Goal: Task Accomplishment & Management: Manage account settings

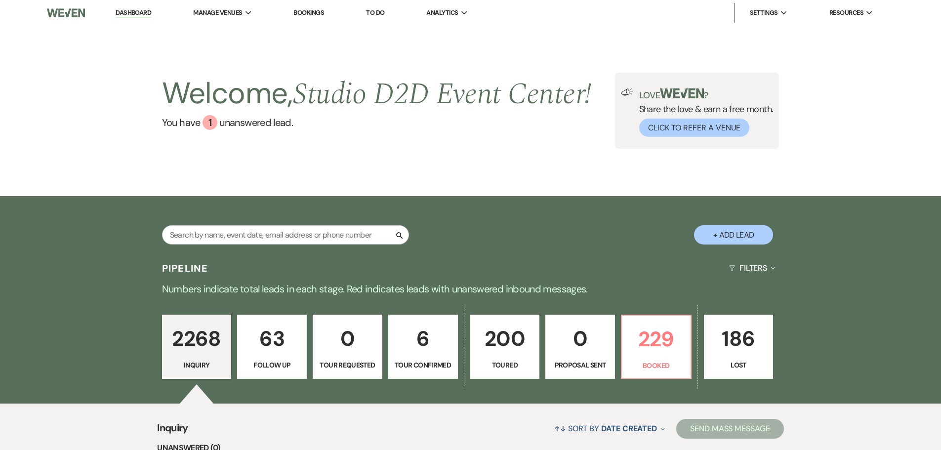
click at [311, 11] on link "Bookings" at bounding box center [308, 12] width 31 height 8
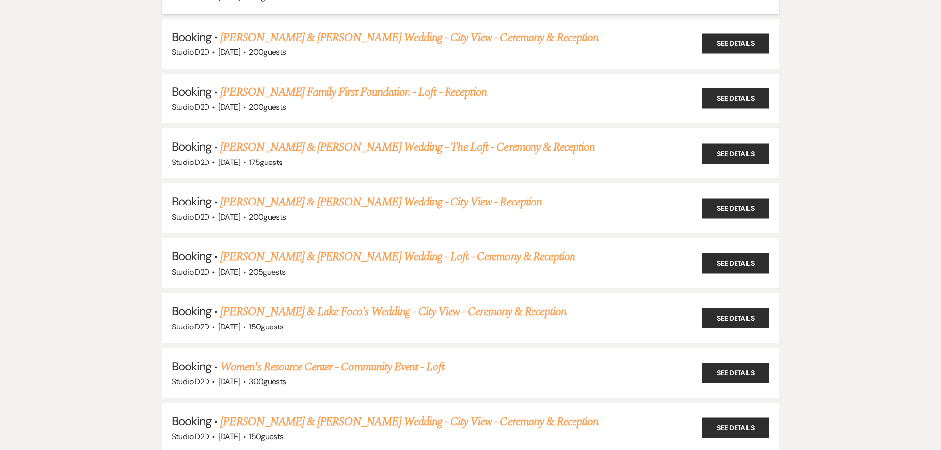
scroll to position [395, 0]
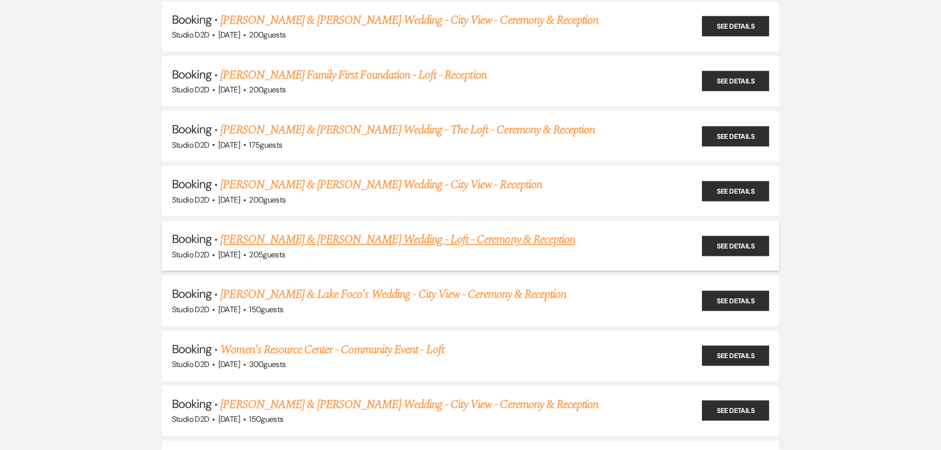
click at [326, 239] on link "[PERSON_NAME] & [PERSON_NAME] Wedding - Loft - Ceremony & Reception" at bounding box center [397, 240] width 355 height 18
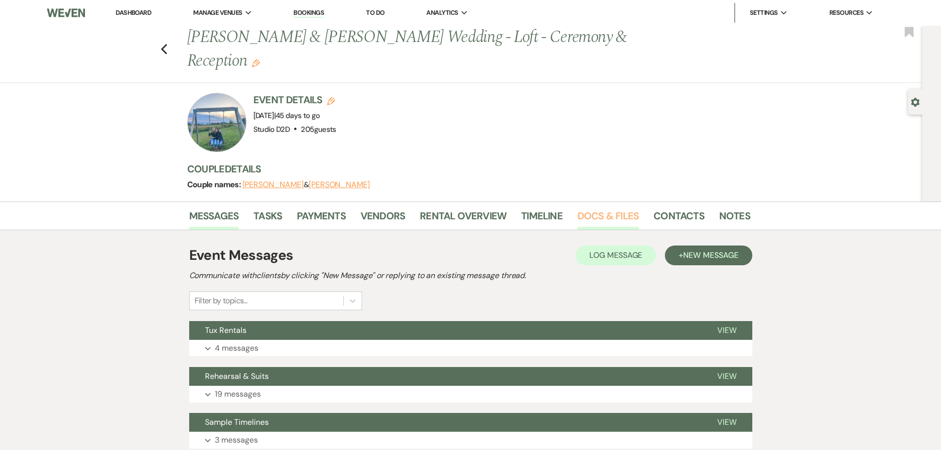
click at [597, 217] on link "Docs & Files" at bounding box center [607, 219] width 61 height 22
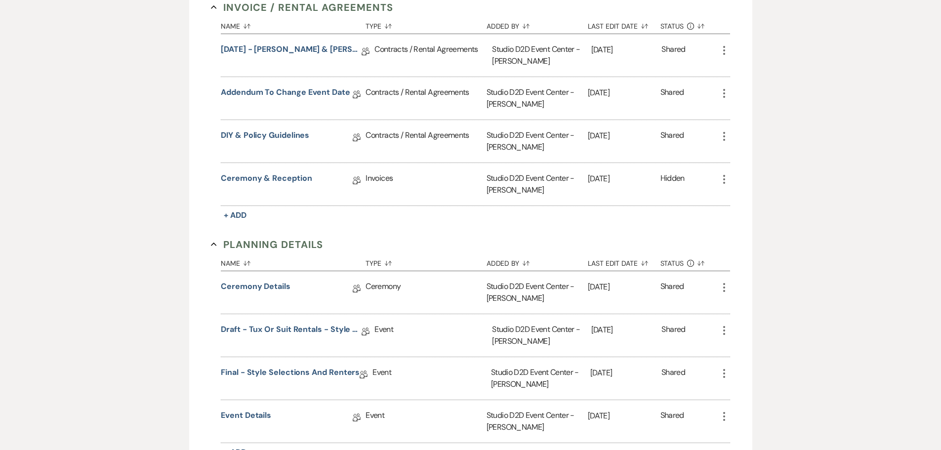
scroll to position [346, 0]
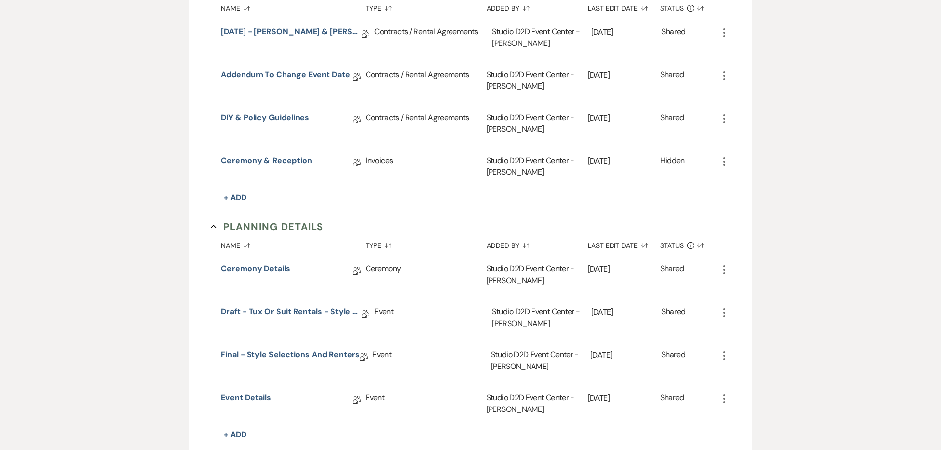
click at [259, 269] on link "Ceremony Details" at bounding box center [256, 270] width 70 height 15
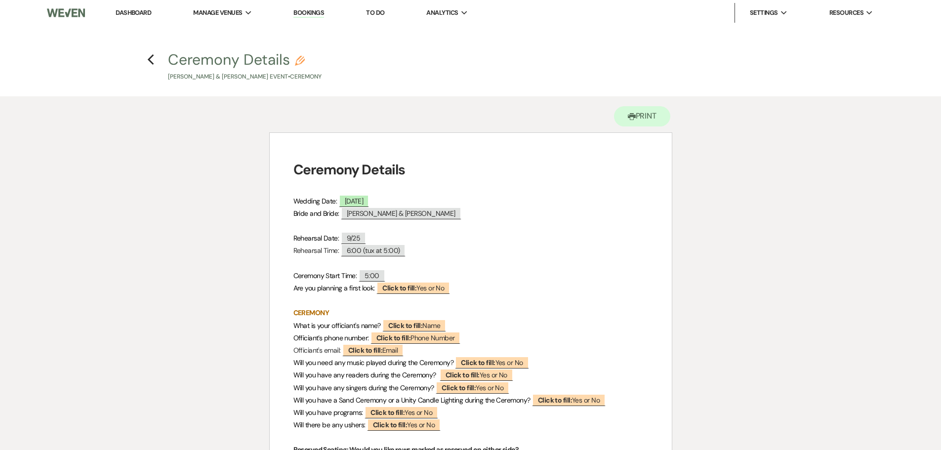
click at [301, 61] on icon "Pencil" at bounding box center [300, 61] width 10 height 10
select select "64"
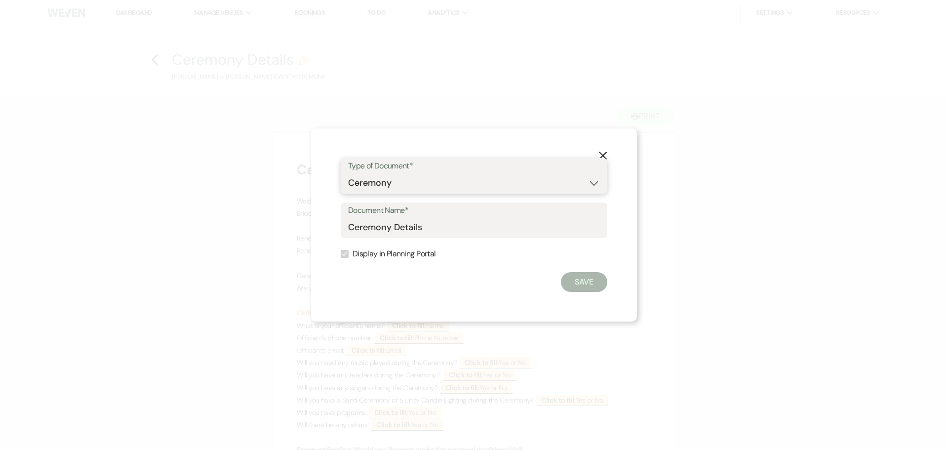
click at [595, 182] on select "Special Event Insurance Vendor Certificate of Insurance Contracts / Rental Agre…" at bounding box center [474, 182] width 252 height 19
click at [580, 280] on button "Save" at bounding box center [584, 282] width 46 height 20
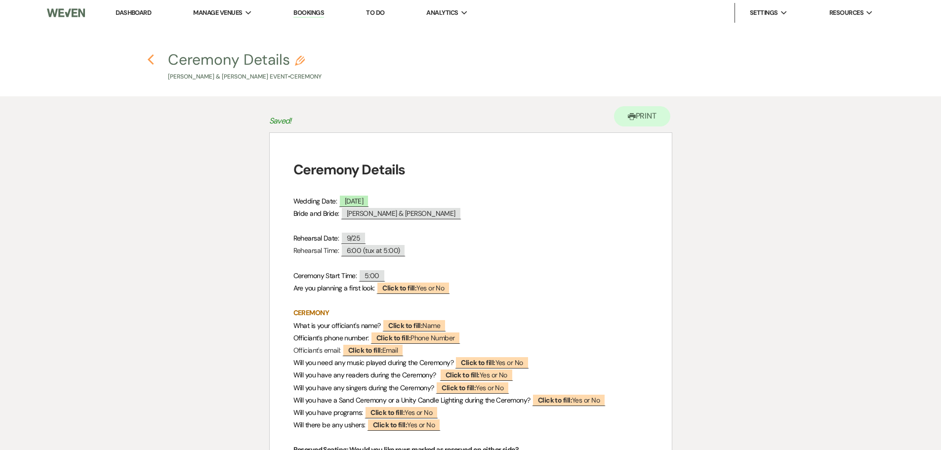
click at [151, 61] on icon "Previous" at bounding box center [150, 60] width 7 height 12
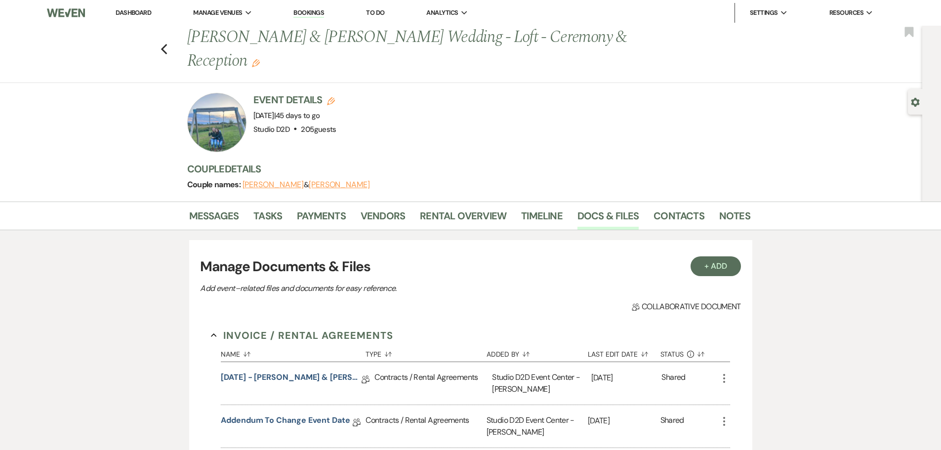
scroll to position [346, 0]
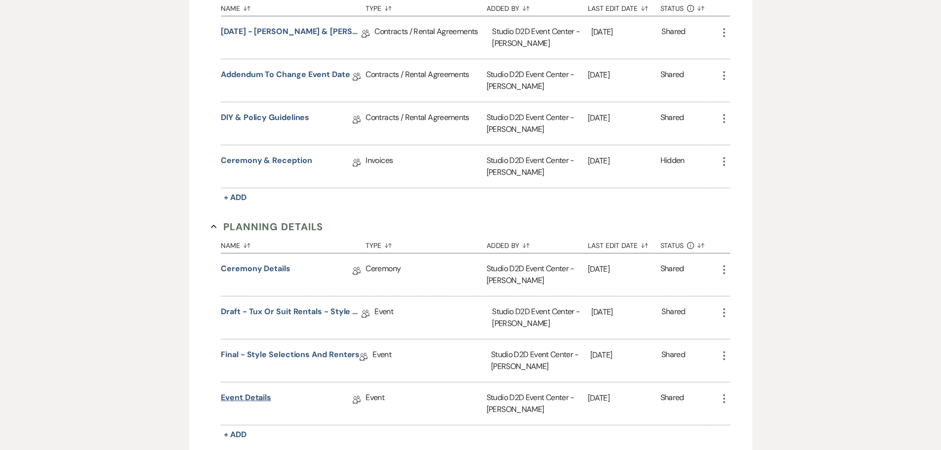
click at [257, 398] on link "Event Details" at bounding box center [246, 399] width 50 height 15
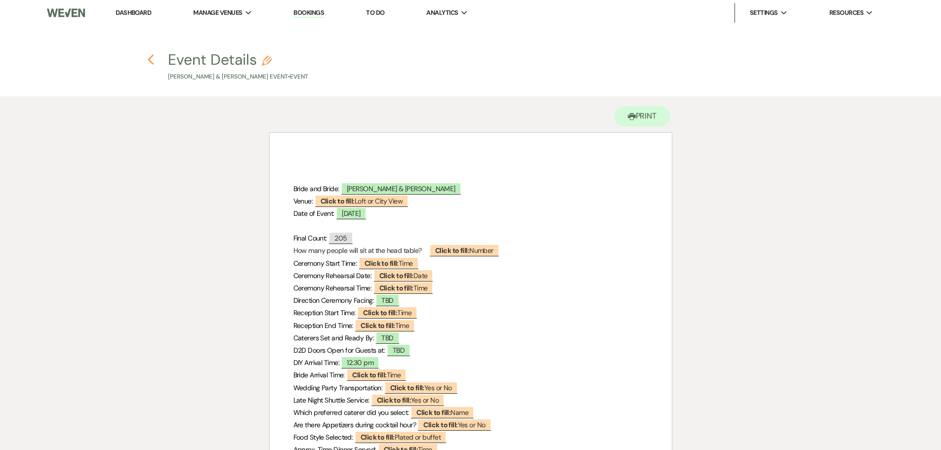
click at [151, 59] on icon "Previous" at bounding box center [150, 60] width 7 height 12
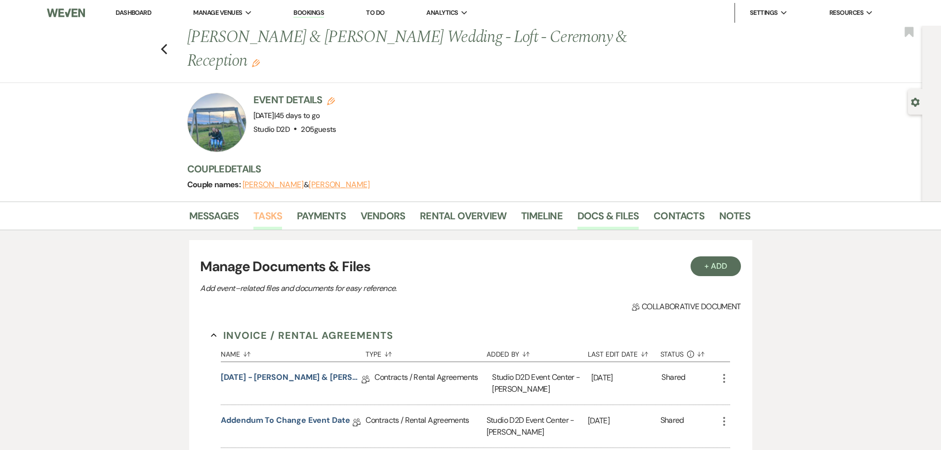
click at [274, 214] on link "Tasks" at bounding box center [267, 219] width 29 height 22
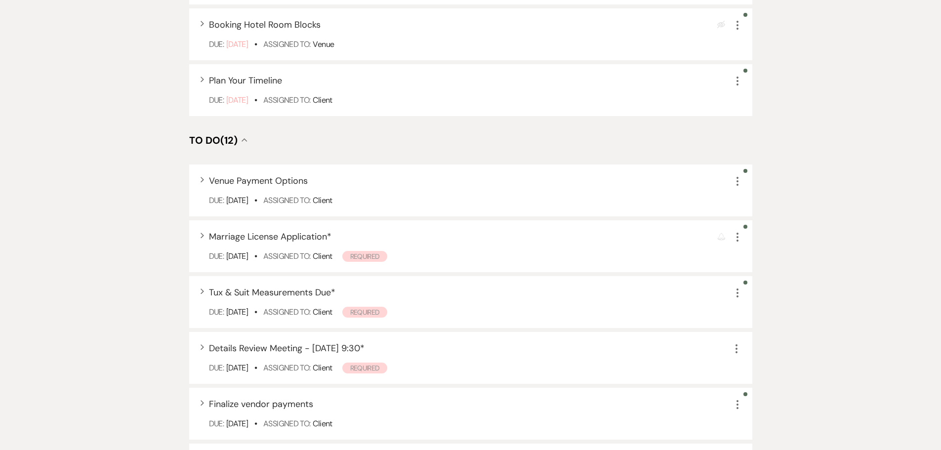
scroll to position [445, 0]
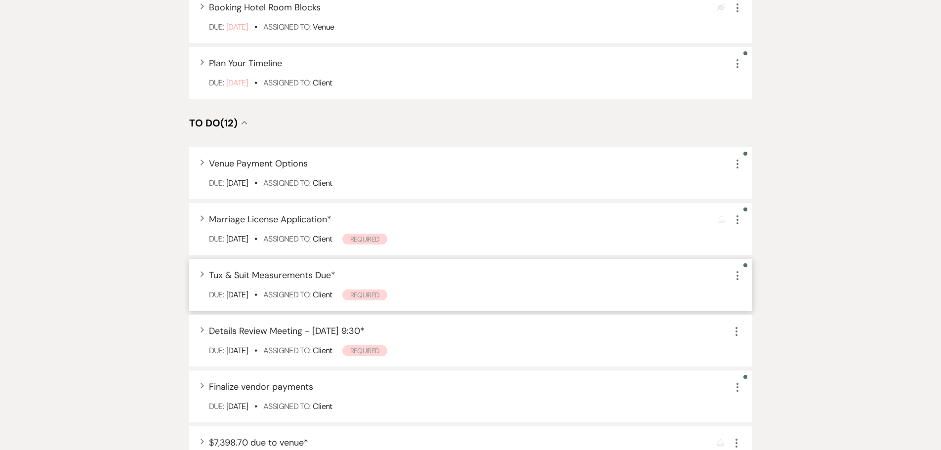
click at [737, 276] on use "button" at bounding box center [737, 275] width 2 height 9
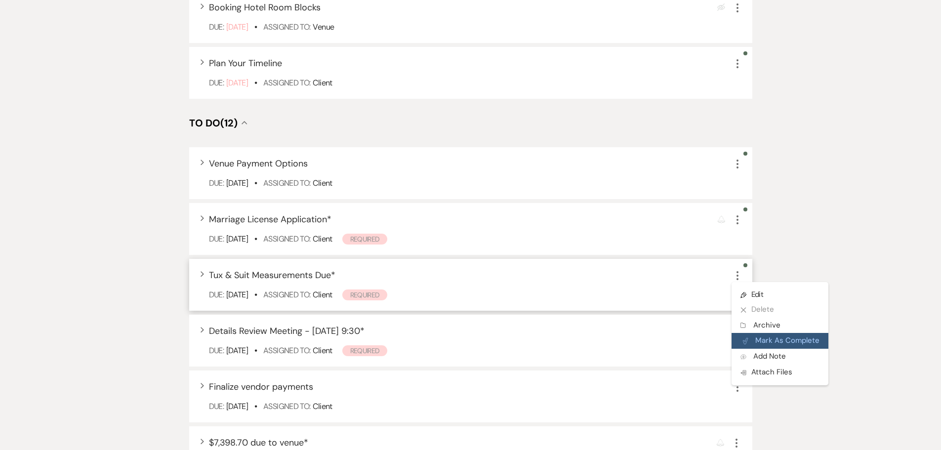
click at [770, 336] on button "Plan Portal Link Mark As Complete" at bounding box center [780, 341] width 97 height 16
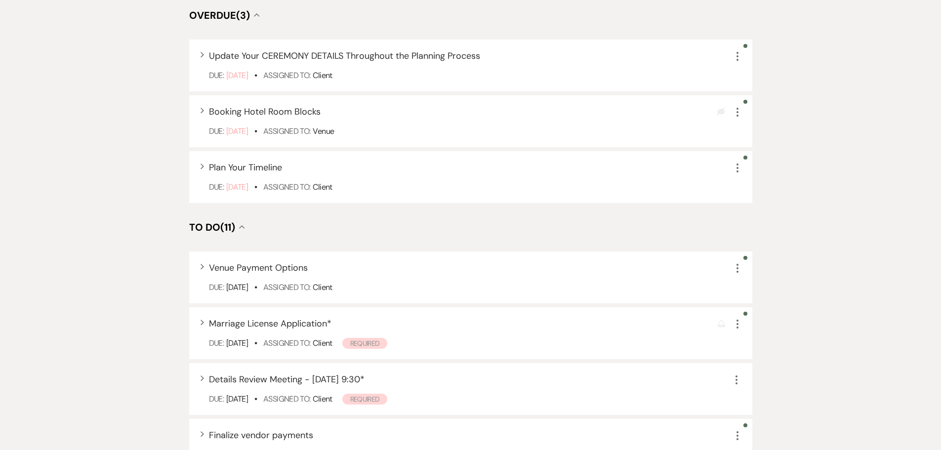
scroll to position [99, 0]
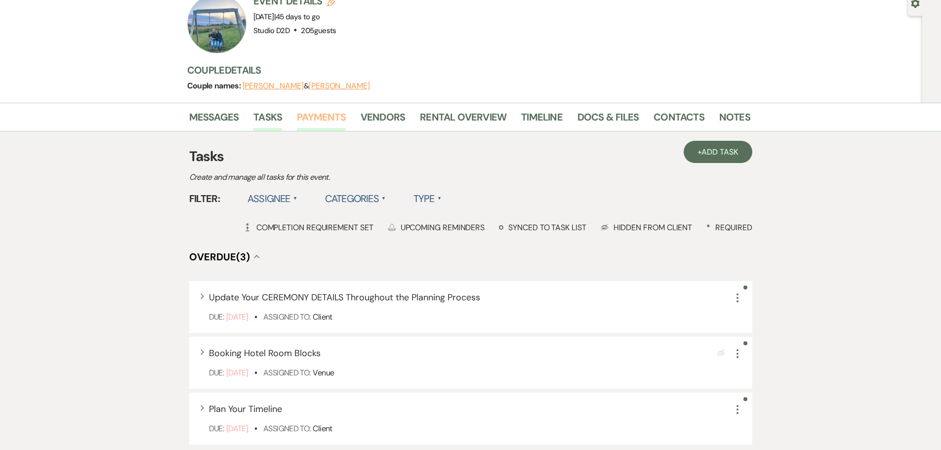
click at [332, 119] on link "Payments" at bounding box center [321, 120] width 49 height 22
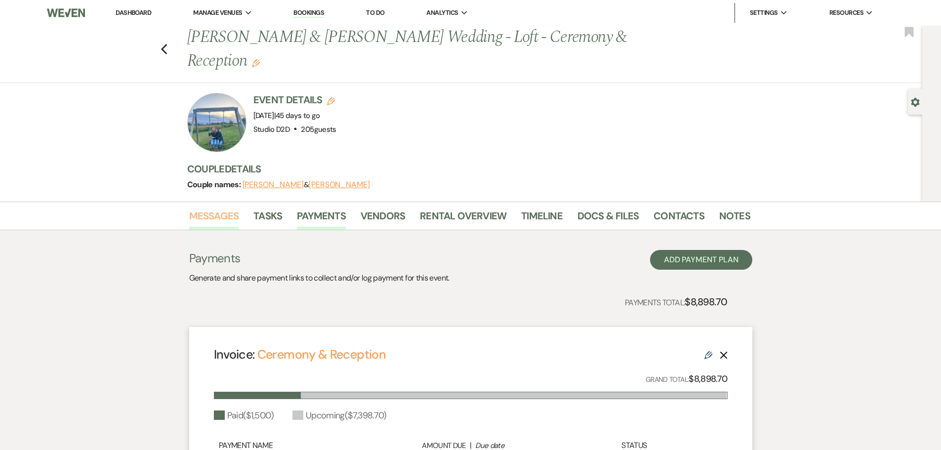
click at [212, 217] on link "Messages" at bounding box center [214, 219] width 50 height 22
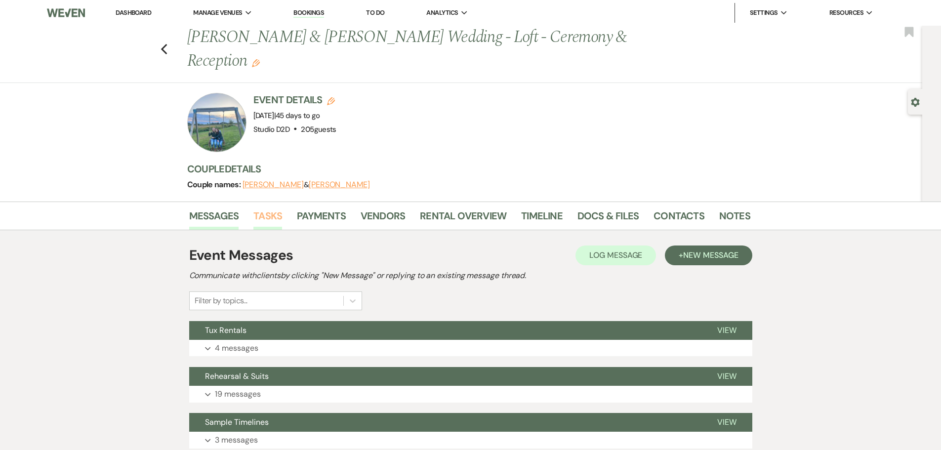
click at [270, 219] on link "Tasks" at bounding box center [267, 219] width 29 height 22
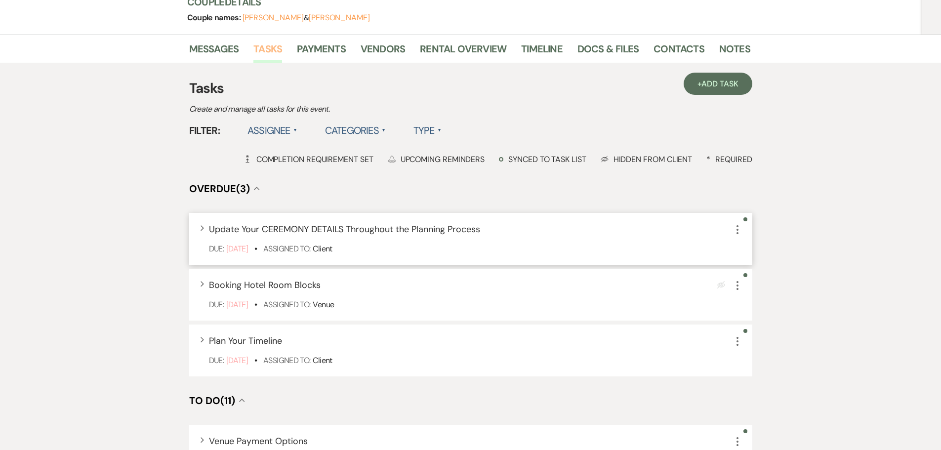
scroll to position [148, 0]
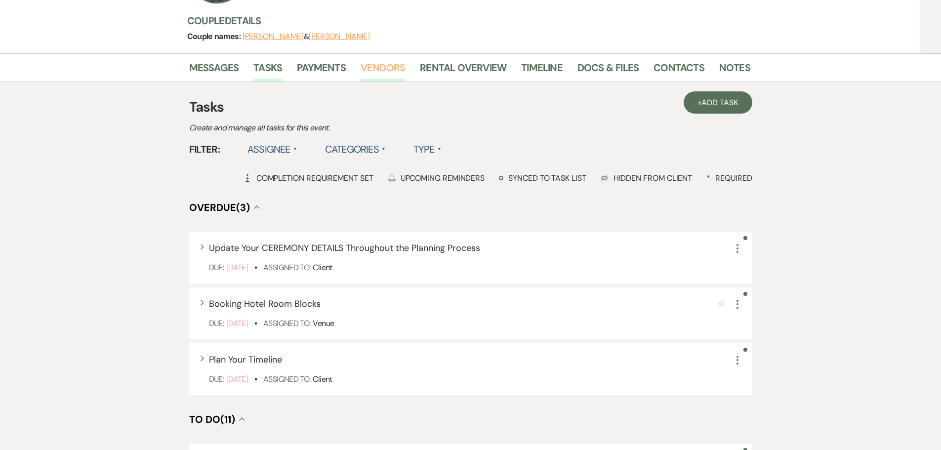
click at [391, 70] on link "Vendors" at bounding box center [383, 71] width 44 height 22
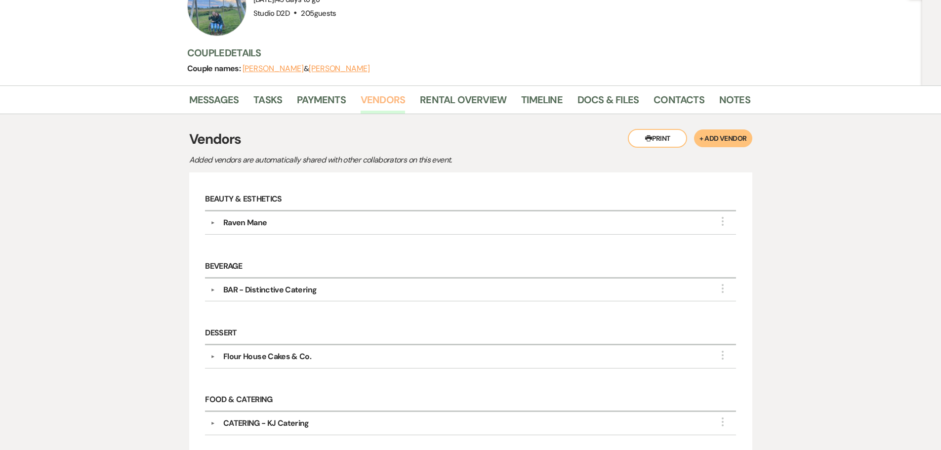
scroll to position [99, 0]
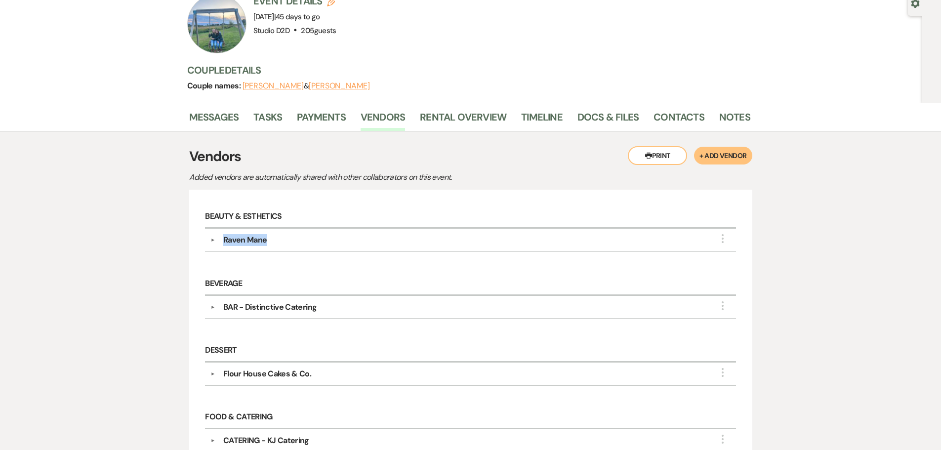
drag, startPoint x: 270, startPoint y: 240, endPoint x: 223, endPoint y: 236, distance: 47.1
click at [223, 236] on div "Raven Mane" at bounding box center [472, 240] width 515 height 12
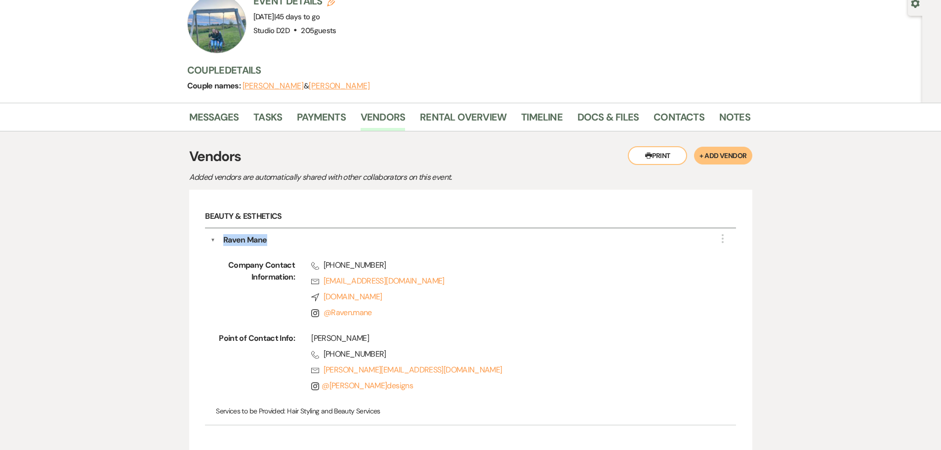
click at [213, 238] on button "▼" at bounding box center [212, 240] width 5 height 12
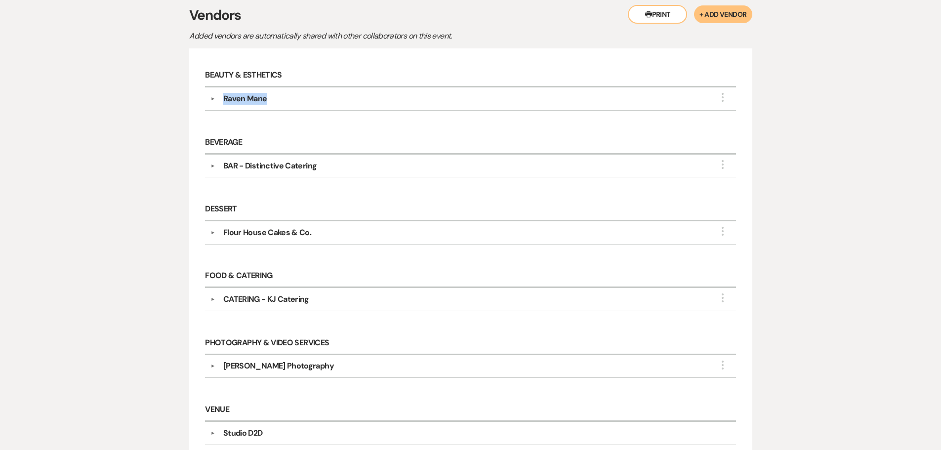
scroll to position [0, 0]
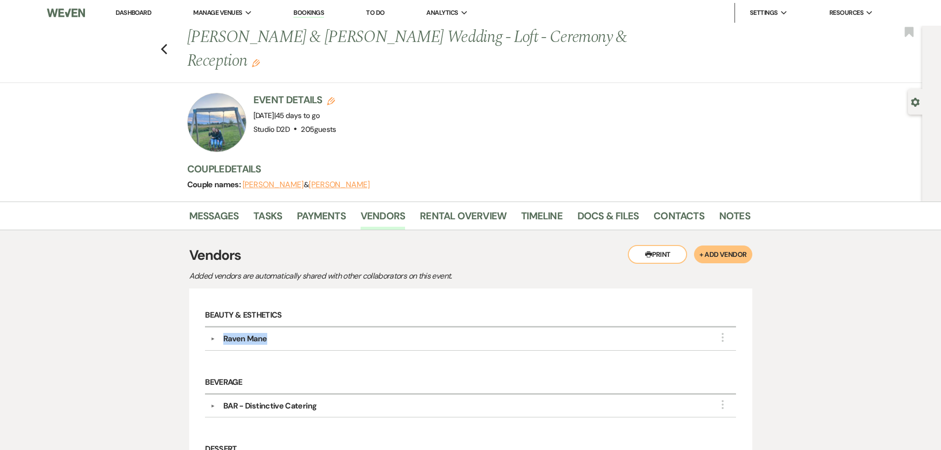
click at [315, 13] on link "Bookings" at bounding box center [308, 12] width 31 height 9
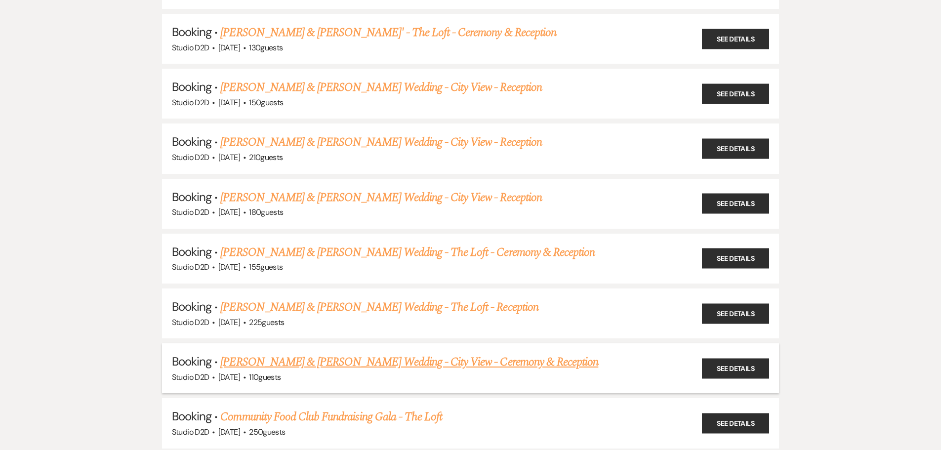
scroll to position [840, 0]
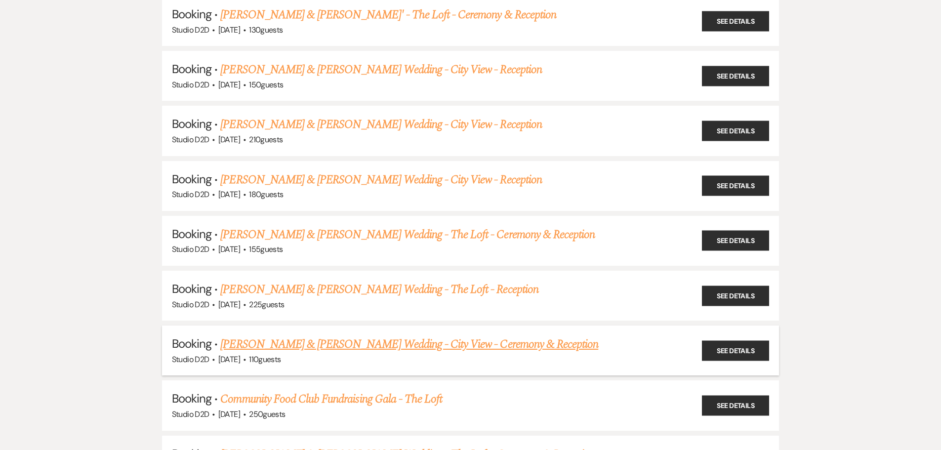
click at [342, 343] on link "[PERSON_NAME] & [PERSON_NAME] Wedding - City View - Ceremony & Reception" at bounding box center [409, 344] width 378 height 18
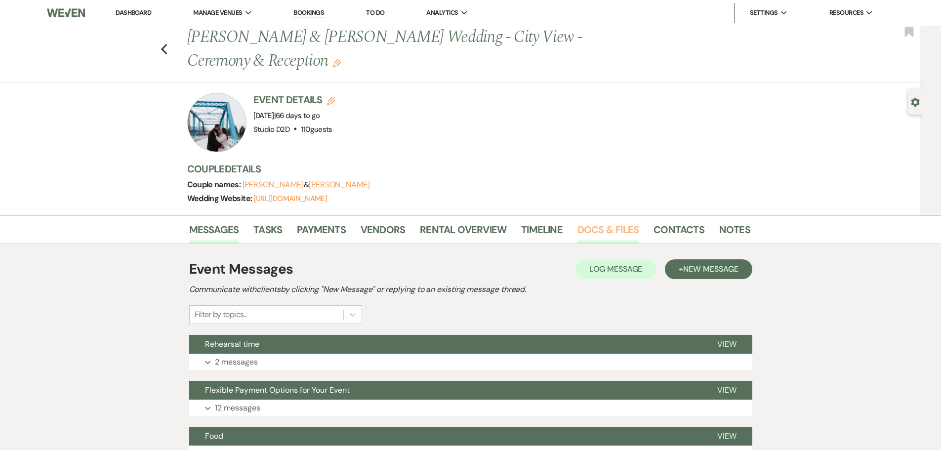
click at [581, 232] on link "Docs & Files" at bounding box center [607, 233] width 61 height 22
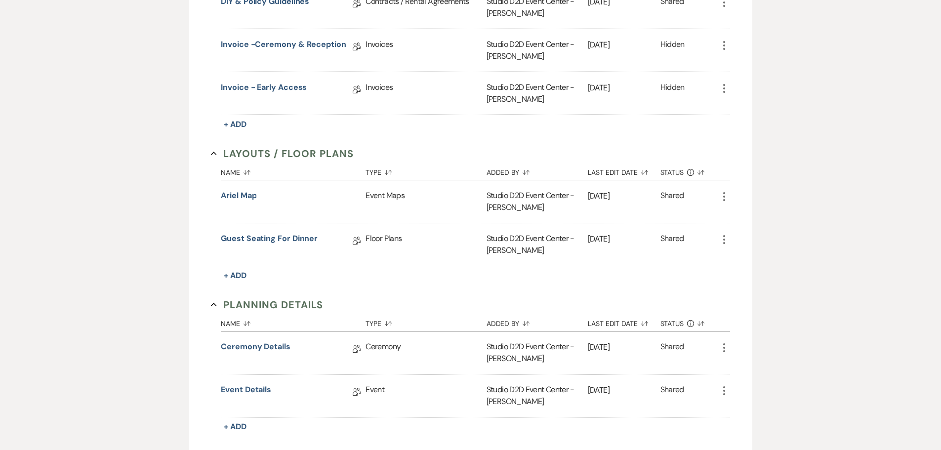
scroll to position [531, 0]
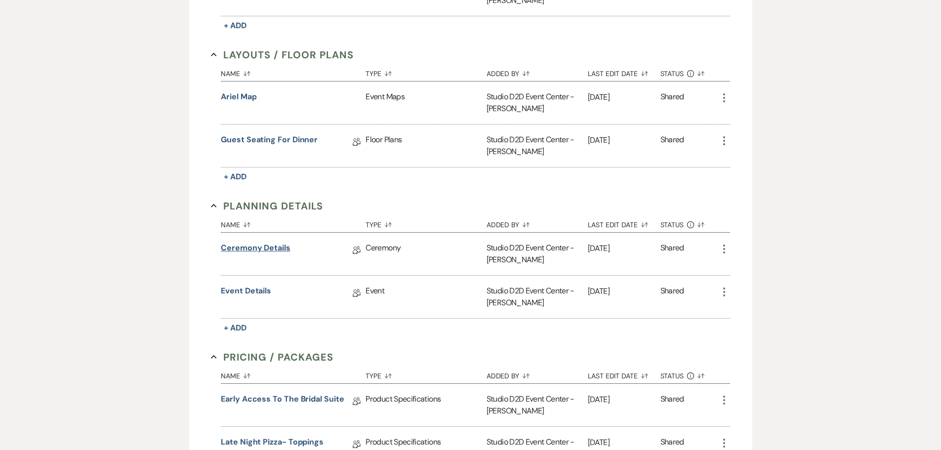
click at [277, 249] on link "Ceremony Details" at bounding box center [256, 249] width 70 height 15
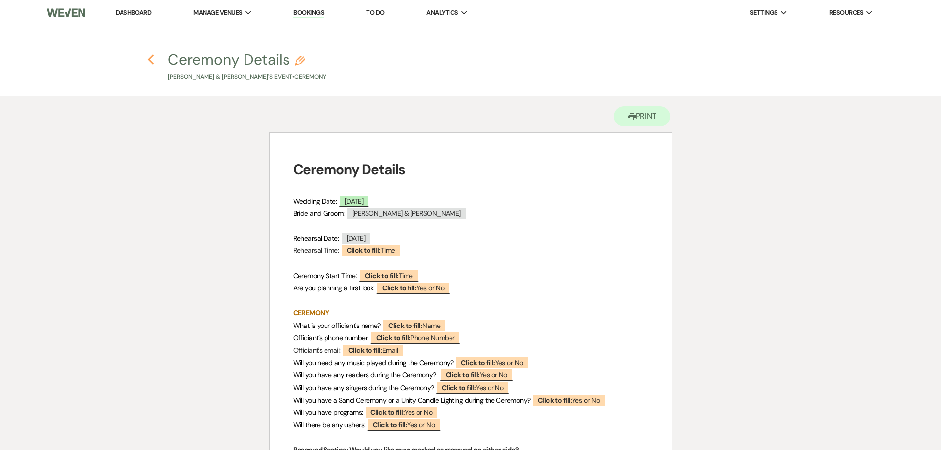
click at [150, 60] on icon "Previous" at bounding box center [150, 60] width 7 height 12
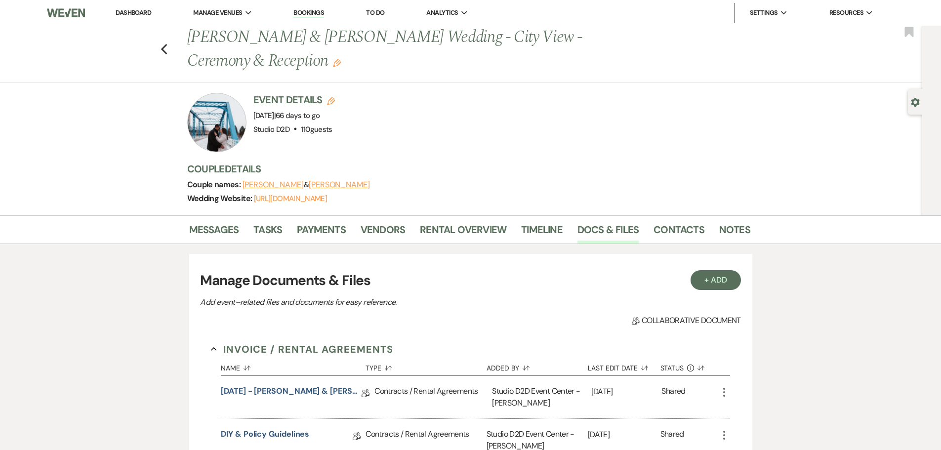
scroll to position [531, 0]
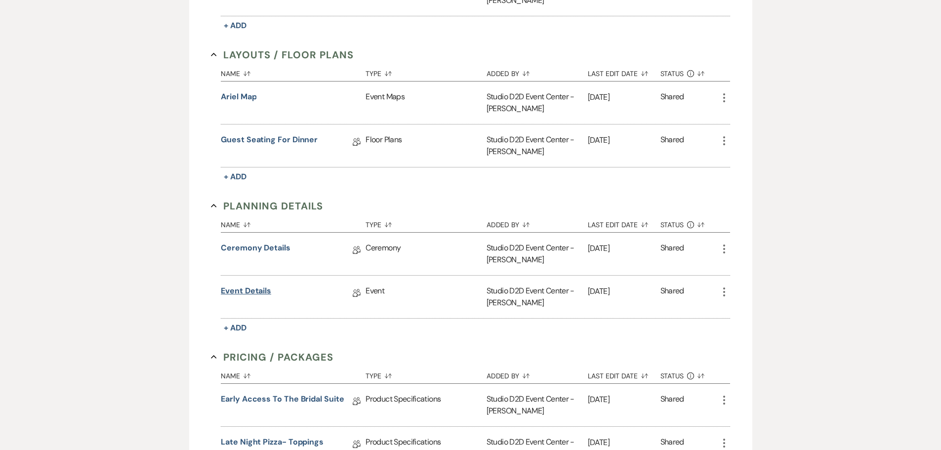
click at [262, 292] on link "Event Details" at bounding box center [246, 292] width 50 height 15
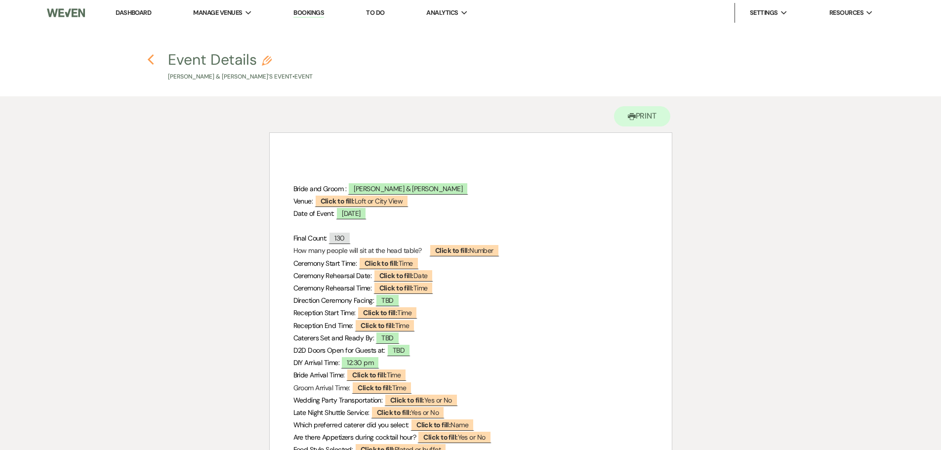
click at [151, 61] on icon "Previous" at bounding box center [150, 60] width 7 height 12
